Goal: Entertainment & Leisure: Consume media (video, audio)

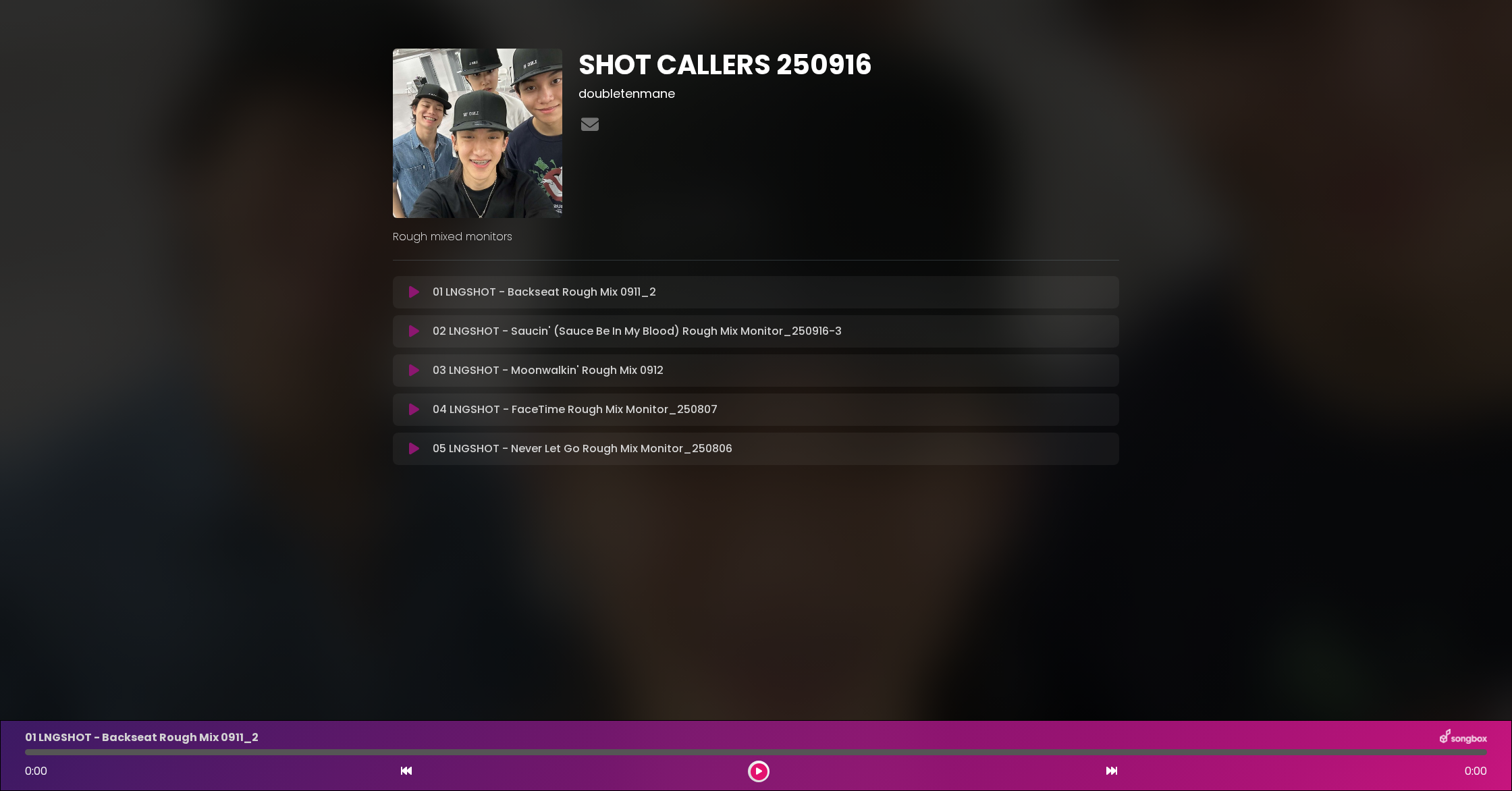
click at [410, 371] on icon at bounding box center [413, 370] width 10 height 13
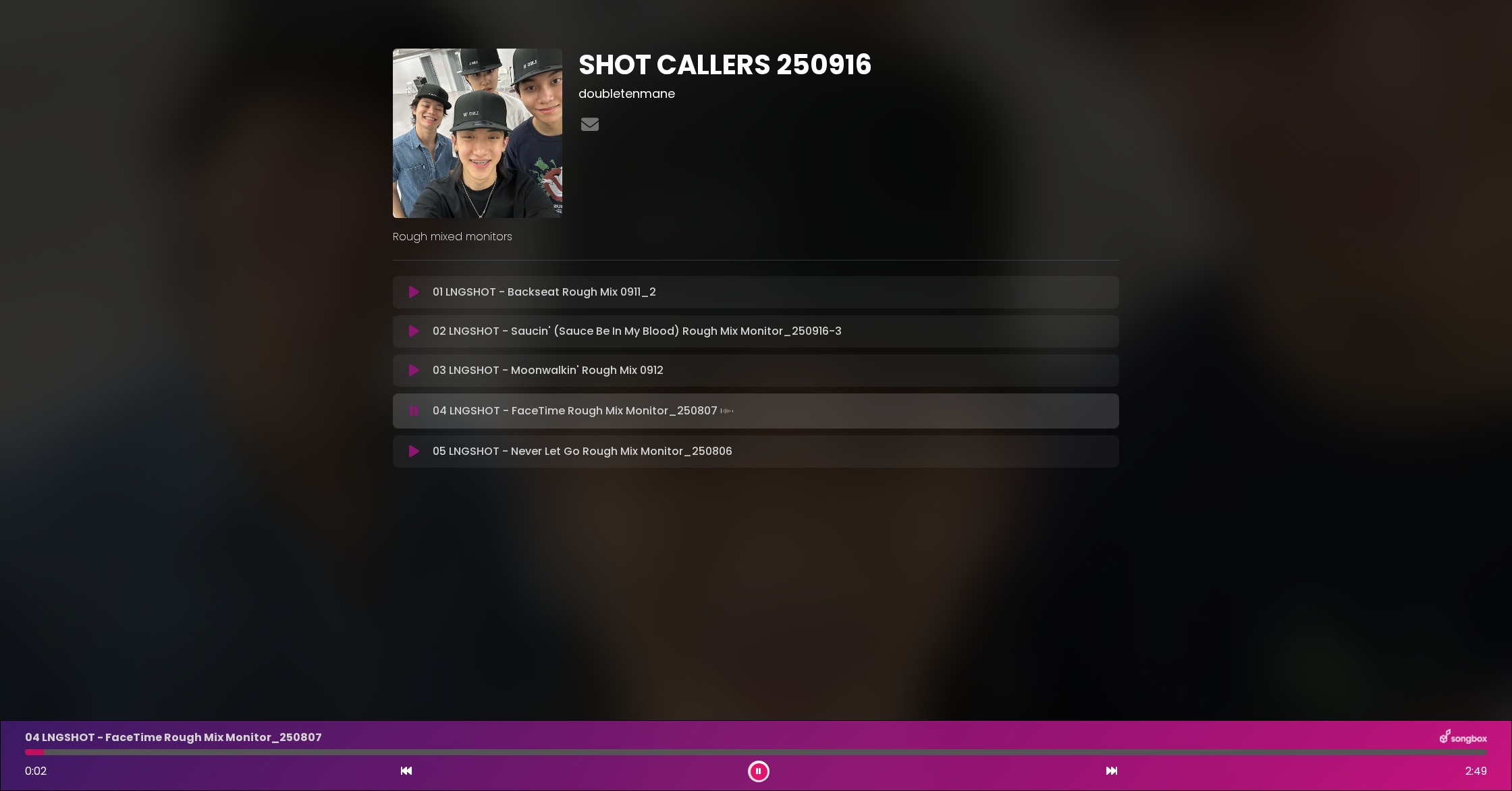
click at [413, 369] on icon at bounding box center [413, 370] width 10 height 13
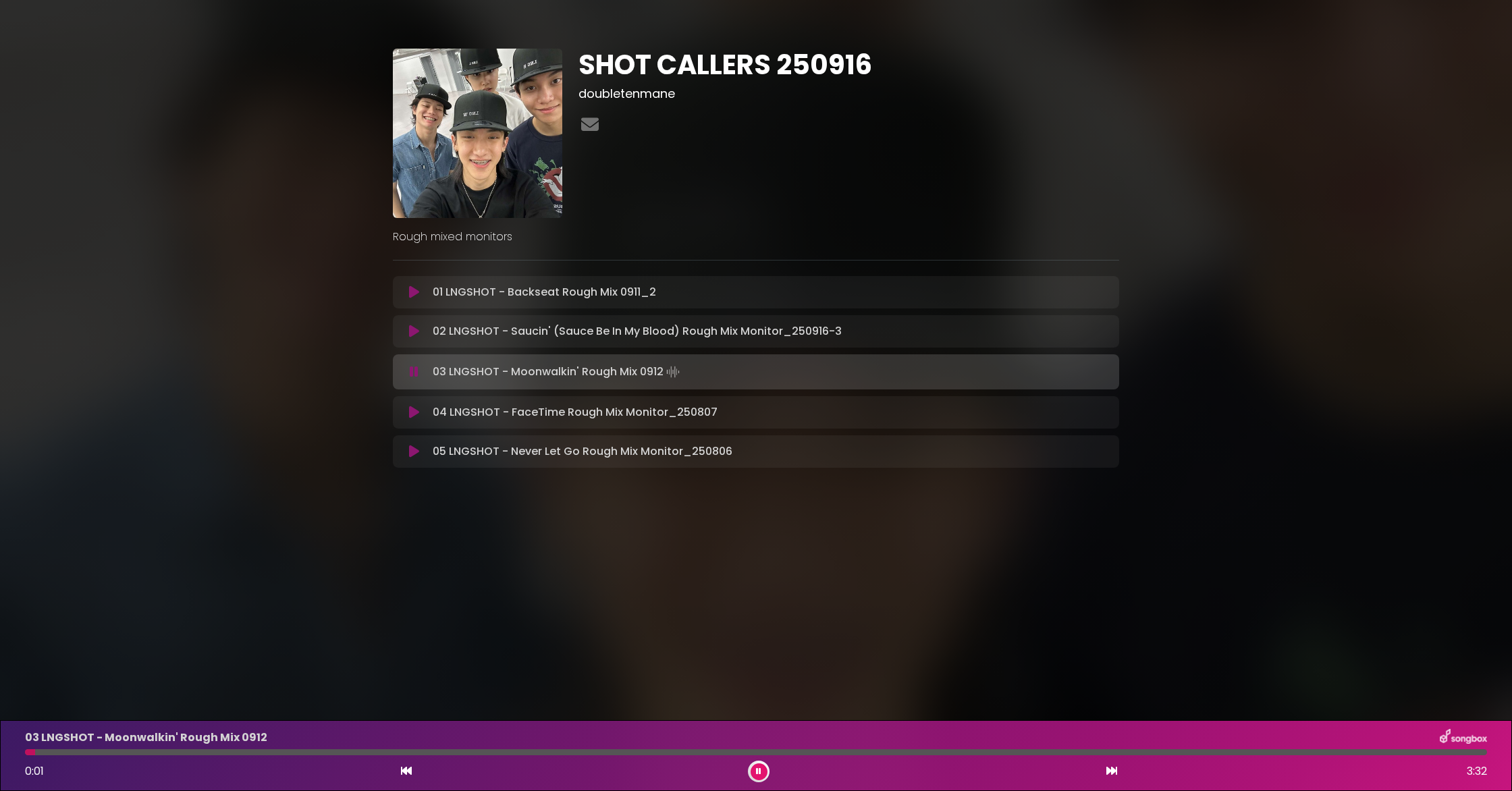
click at [654, 751] on div at bounding box center [756, 752] width 1462 height 6
click at [666, 750] on div at bounding box center [756, 752] width 1462 height 6
click at [747, 755] on div at bounding box center [756, 752] width 1462 height 6
click at [709, 754] on div at bounding box center [388, 752] width 727 height 6
click at [665, 752] on div at bounding box center [395, 752] width 740 height 6
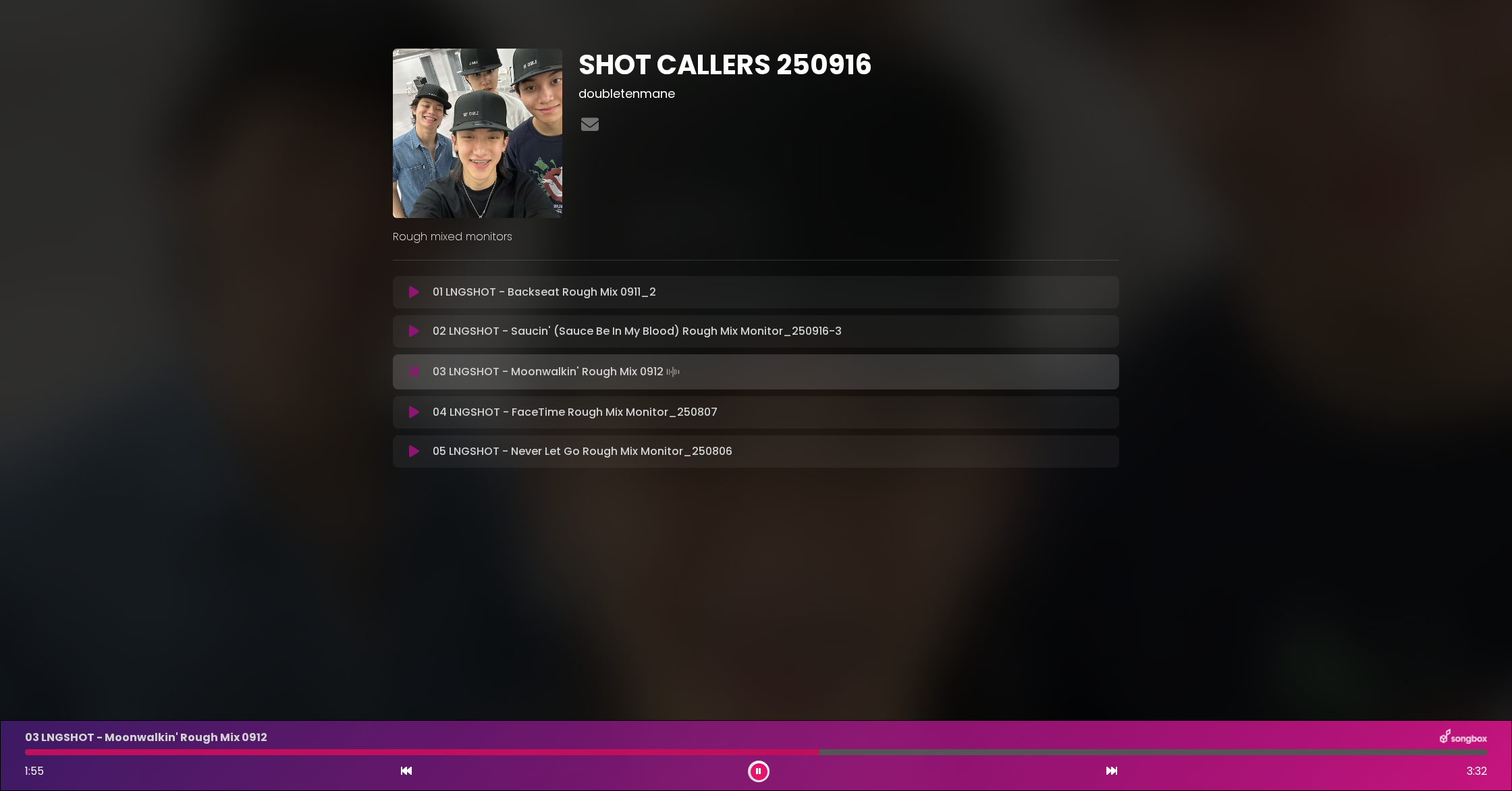
click at [755, 775] on button at bounding box center [759, 772] width 17 height 17
